Goal: Task Accomplishment & Management: Manage account settings

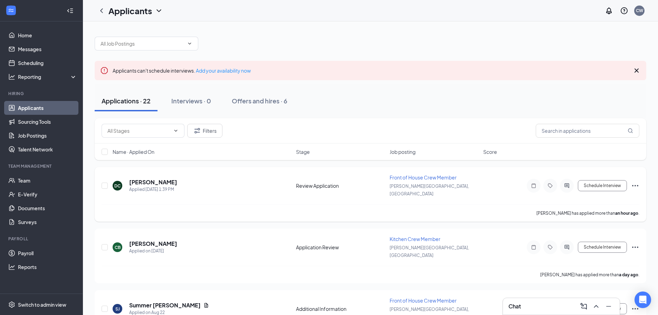
click at [636, 183] on icon "Ellipses" at bounding box center [635, 185] width 8 height 8
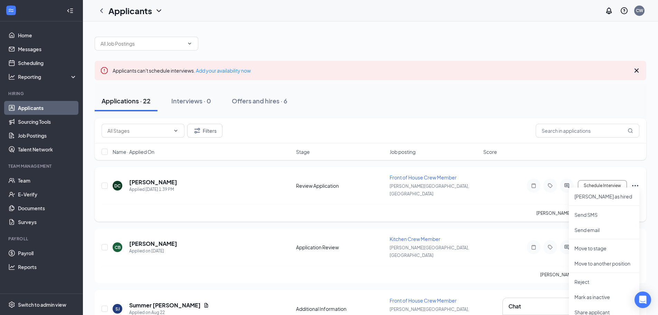
click at [407, 177] on span "Front of House Crew Member" at bounding box center [423, 177] width 67 height 6
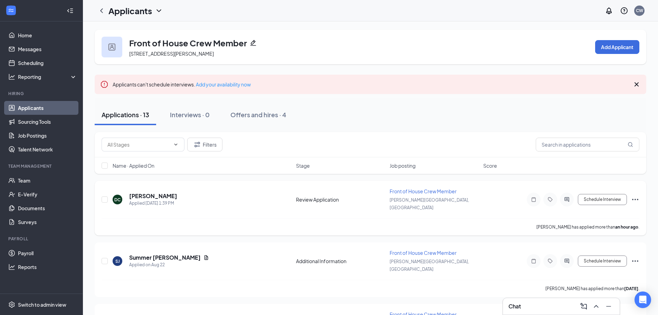
click at [635, 195] on icon "Ellipses" at bounding box center [635, 199] width 8 height 8
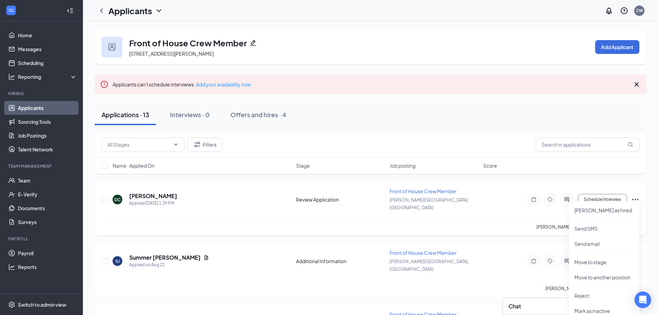
click at [482, 195] on div "DC [PERSON_NAME] Applied [DATE] 1:39 PM Review Application Front of House Crew …" at bounding box center [371, 203] width 538 height 30
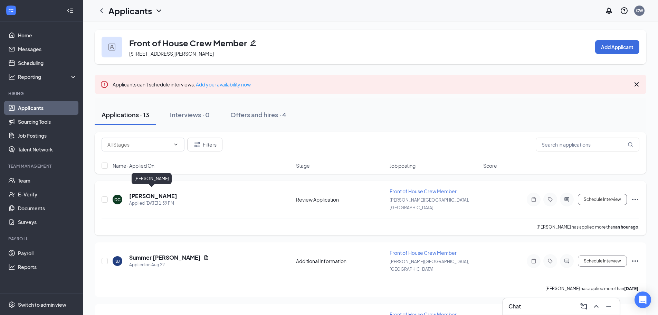
click at [156, 192] on h5 "[PERSON_NAME]" at bounding box center [153, 196] width 48 height 8
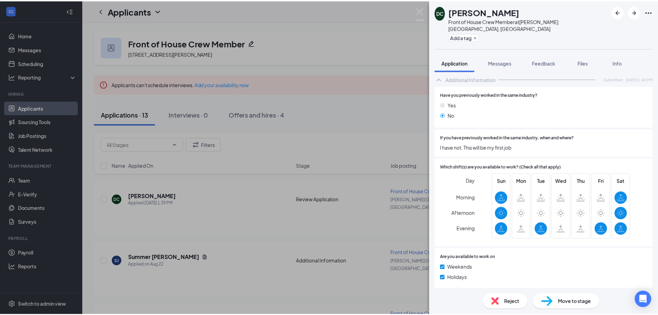
scroll to position [277, 0]
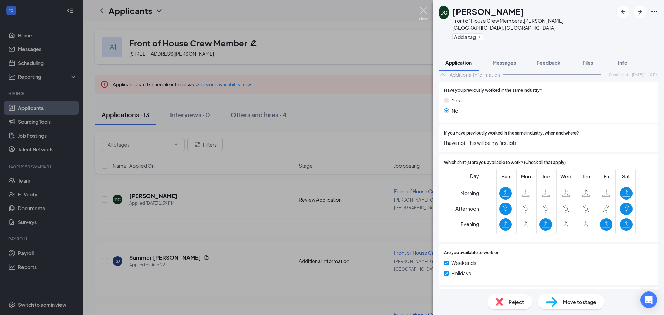
click at [423, 10] on img at bounding box center [423, 13] width 9 height 13
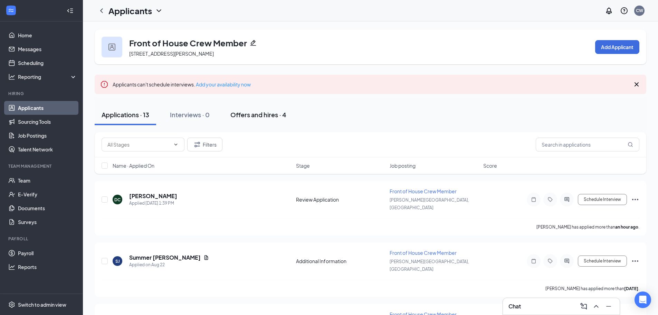
click at [254, 115] on div "Offers and hires · 4" at bounding box center [259, 114] width 56 height 9
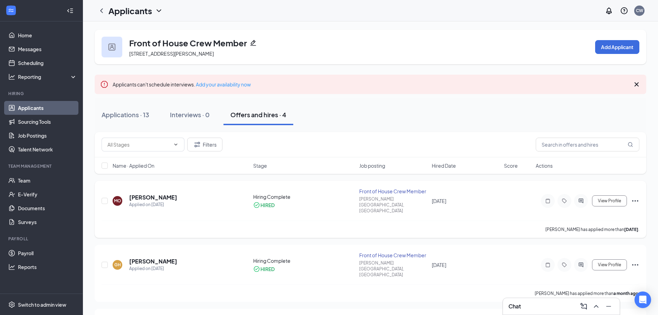
click at [636, 197] on icon "Ellipses" at bounding box center [635, 201] width 8 height 8
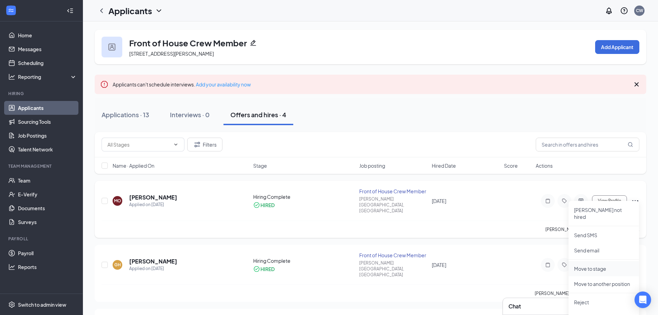
click at [588, 265] on p "Move to stage" at bounding box center [603, 268] width 59 height 7
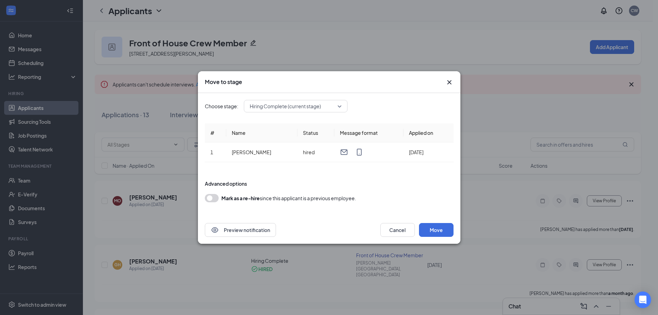
click at [452, 78] on icon "Cross" at bounding box center [450, 82] width 8 height 8
